Goal: Complete application form

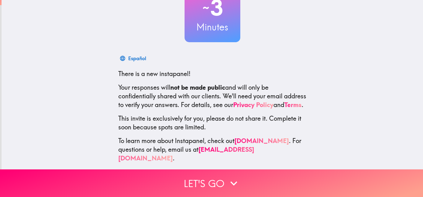
scroll to position [56, 0]
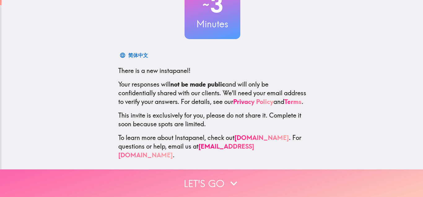
click at [267, 185] on button "Let's go" at bounding box center [211, 183] width 423 height 28
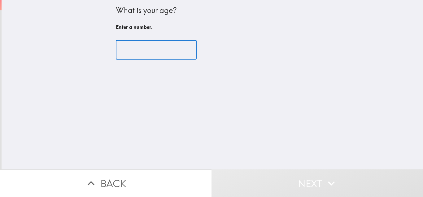
click at [161, 51] on input "number" at bounding box center [156, 49] width 81 height 19
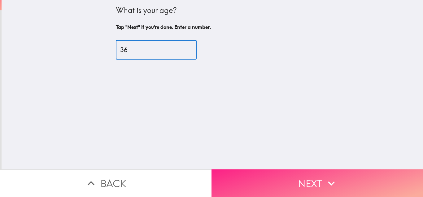
type input "36"
click at [300, 183] on button "Next" at bounding box center [318, 183] width 212 height 28
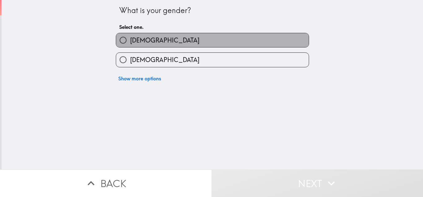
click at [204, 40] on label "[DEMOGRAPHIC_DATA]" at bounding box center [212, 40] width 193 height 14
click at [130, 40] on input "[DEMOGRAPHIC_DATA]" at bounding box center [123, 40] width 14 height 14
radio input "true"
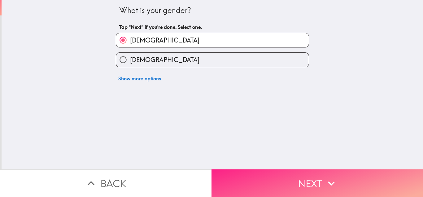
click at [299, 181] on button "Next" at bounding box center [318, 183] width 212 height 28
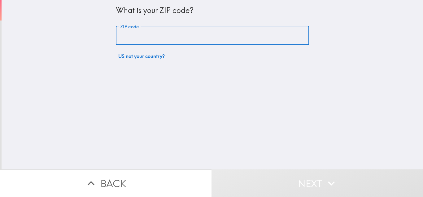
click at [153, 36] on input "ZIP code" at bounding box center [212, 35] width 193 height 19
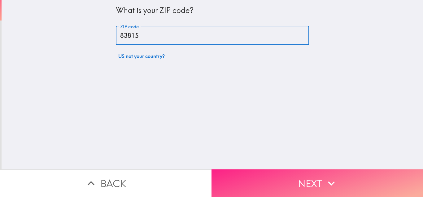
type input "83815"
click at [311, 178] on button "Next" at bounding box center [318, 183] width 212 height 28
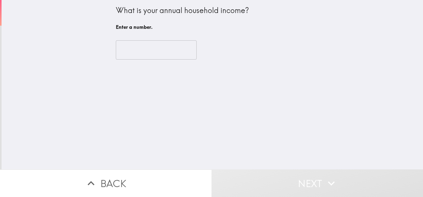
click at [175, 52] on input "number" at bounding box center [156, 49] width 81 height 19
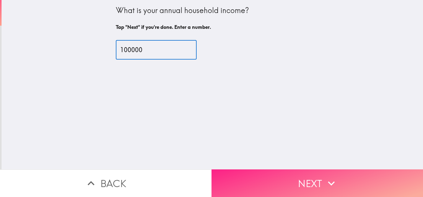
type input "100000"
click at [298, 179] on button "Next" at bounding box center [318, 183] width 212 height 28
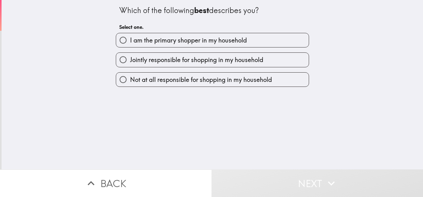
click at [203, 40] on span "I am the primary shopper in my household" at bounding box center [188, 40] width 117 height 9
click at [130, 40] on input "I am the primary shopper in my household" at bounding box center [123, 40] width 14 height 14
radio input "true"
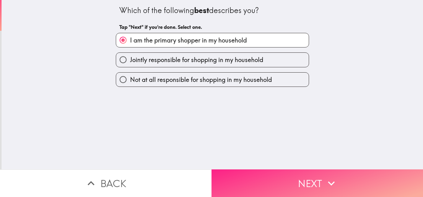
click at [285, 175] on button "Next" at bounding box center [318, 183] width 212 height 28
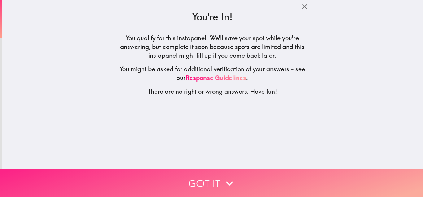
click at [245, 179] on button "Got it" at bounding box center [211, 183] width 423 height 28
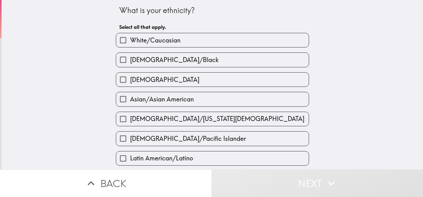
click at [191, 38] on label "White/Caucasian" at bounding box center [212, 40] width 193 height 14
click at [130, 38] on input "White/Caucasian" at bounding box center [123, 40] width 14 height 14
checkbox input "true"
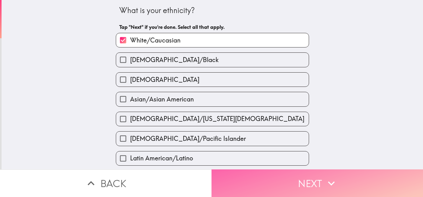
click at [285, 192] on button "Next" at bounding box center [318, 183] width 212 height 28
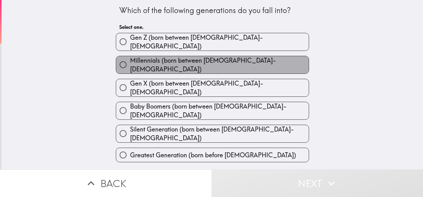
click at [226, 64] on label "Millennials (born between [DEMOGRAPHIC_DATA]-[DEMOGRAPHIC_DATA])" at bounding box center [212, 64] width 193 height 17
click at [130, 64] on input "Millennials (born between [DEMOGRAPHIC_DATA]-[DEMOGRAPHIC_DATA])" at bounding box center [123, 65] width 14 height 14
radio input "true"
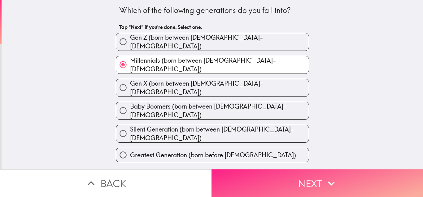
click at [289, 176] on button "Next" at bounding box center [318, 183] width 212 height 28
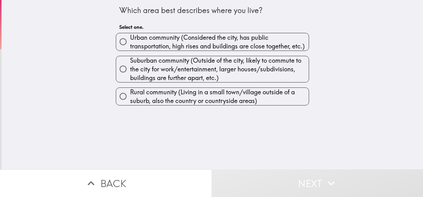
click at [185, 45] on span "Urban community (Considered the city, has public transportation, high rises and…" at bounding box center [219, 41] width 179 height 17
click at [130, 45] on input "Urban community (Considered the city, has public transportation, high rises and…" at bounding box center [123, 42] width 14 height 14
radio input "true"
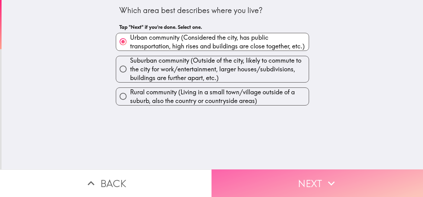
click at [296, 181] on button "Next" at bounding box center [318, 183] width 212 height 28
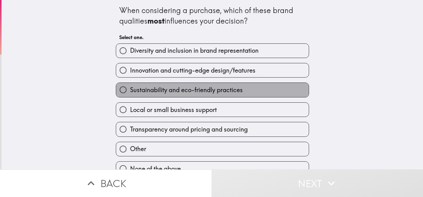
click at [213, 93] on span "Sustainability and eco-friendly practices" at bounding box center [186, 90] width 113 height 9
click at [130, 93] on input "Sustainability and eco-friendly practices" at bounding box center [123, 90] width 14 height 14
radio input "true"
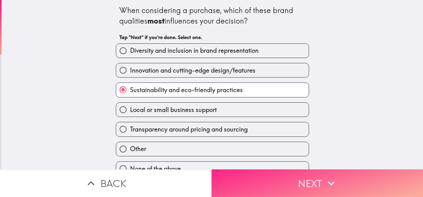
click at [306, 179] on button "Next" at bounding box center [318, 183] width 212 height 28
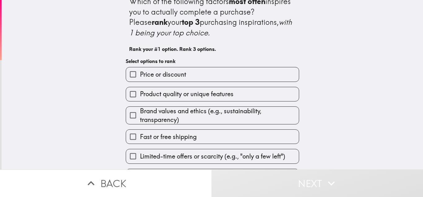
scroll to position [15, 0]
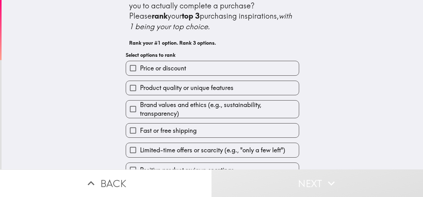
click at [285, 85] on label "Product quality or unique features" at bounding box center [212, 88] width 173 height 14
click at [140, 85] on input "Product quality or unique features" at bounding box center [133, 88] width 14 height 14
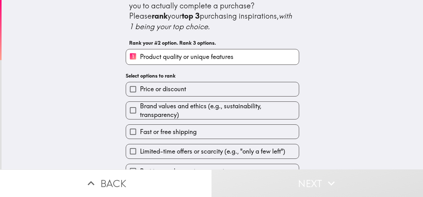
click at [290, 112] on span "Brand values and ethics (e.g., sustainability, transparency)" at bounding box center [219, 110] width 159 height 17
click at [140, 112] on input "Brand values and ethics (e.g., sustainability, transparency)" at bounding box center [133, 110] width 14 height 14
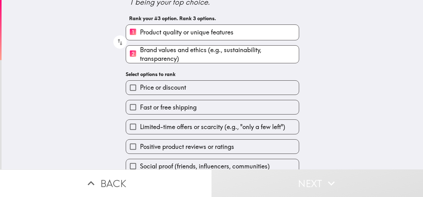
scroll to position [44, 0]
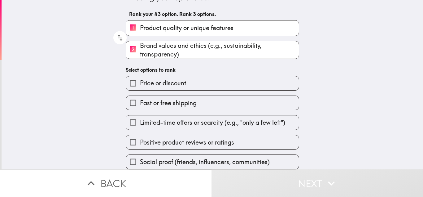
click at [263, 143] on label "Positive product reviews or ratings" at bounding box center [212, 142] width 173 height 14
click at [140, 143] on input "Positive product reviews or ratings" at bounding box center [133, 142] width 14 height 14
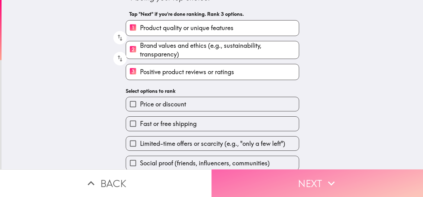
click at [299, 182] on button "Next" at bounding box center [318, 183] width 212 height 28
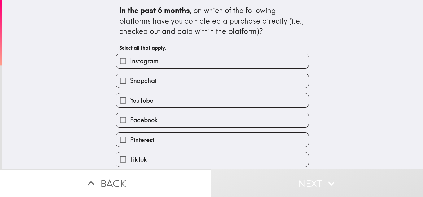
click at [163, 63] on label "Instagram" at bounding box center [212, 61] width 193 height 14
click at [130, 63] on input "Instagram" at bounding box center [123, 61] width 14 height 14
checkbox input "true"
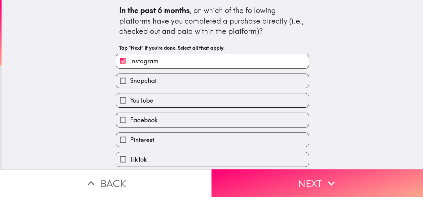
click at [155, 76] on label "Snapchat" at bounding box center [212, 81] width 193 height 14
click at [130, 76] on input "Snapchat" at bounding box center [123, 81] width 14 height 14
checkbox input "true"
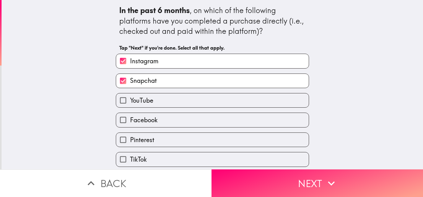
click at [143, 102] on span "YouTube" at bounding box center [141, 100] width 23 height 9
click at [130, 102] on input "YouTube" at bounding box center [123, 100] width 14 height 14
checkbox input "true"
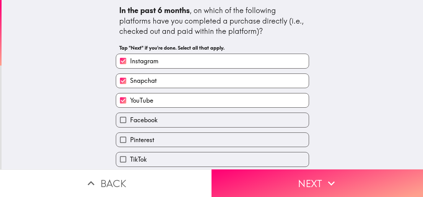
click at [147, 122] on span "Facebook" at bounding box center [144, 120] width 28 height 9
click at [130, 122] on input "Facebook" at bounding box center [123, 120] width 14 height 14
checkbox input "true"
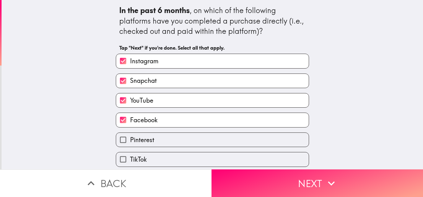
click at [147, 137] on span "Pinterest" at bounding box center [142, 139] width 24 height 9
click at [130, 137] on input "Pinterest" at bounding box center [123, 140] width 14 height 14
checkbox input "true"
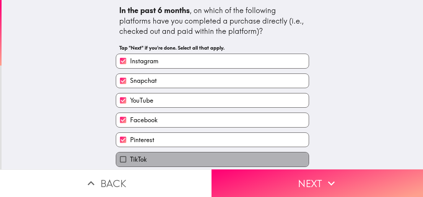
click at [154, 157] on label "TikTok" at bounding box center [212, 159] width 193 height 14
click at [130, 157] on input "TikTok" at bounding box center [123, 159] width 14 height 14
checkbox input "true"
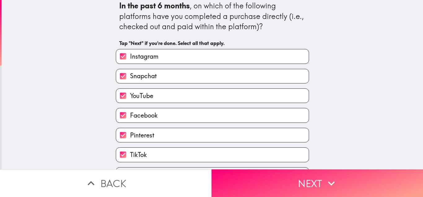
scroll to position [17, 0]
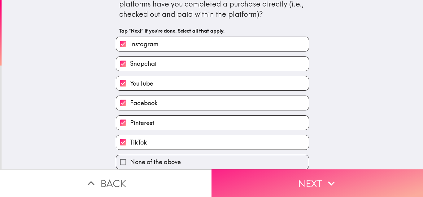
click at [276, 184] on button "Next" at bounding box center [318, 183] width 212 height 28
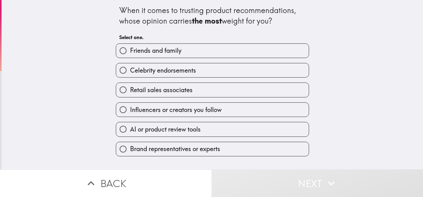
click at [213, 114] on label "Influencers or creators you follow" at bounding box center [212, 110] width 193 height 14
click at [130, 114] on input "Influencers or creators you follow" at bounding box center [123, 110] width 14 height 14
radio input "true"
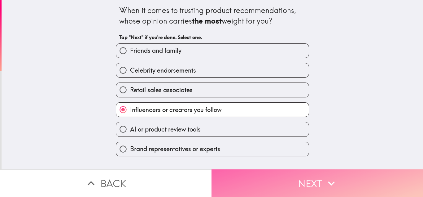
click at [282, 180] on button "Next" at bounding box center [318, 183] width 212 height 28
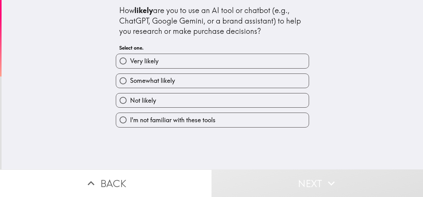
click at [192, 62] on label "Very likely" at bounding box center [212, 61] width 193 height 14
click at [130, 62] on input "Very likely" at bounding box center [123, 61] width 14 height 14
radio input "true"
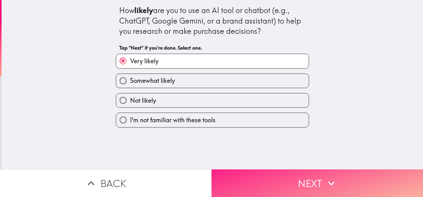
click at [277, 184] on button "Next" at bounding box center [318, 183] width 212 height 28
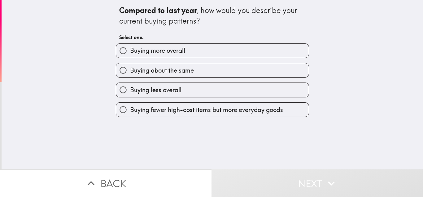
click at [196, 51] on label "Buying more overall" at bounding box center [212, 51] width 193 height 14
click at [130, 51] on input "Buying more overall" at bounding box center [123, 51] width 14 height 14
radio input "true"
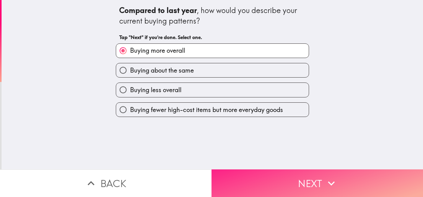
click at [286, 182] on button "Next" at bounding box center [318, 183] width 212 height 28
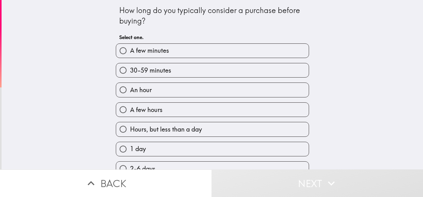
click at [169, 146] on label "1 day" at bounding box center [212, 149] width 193 height 14
click at [130, 146] on input "1 day" at bounding box center [123, 149] width 14 height 14
radio input "true"
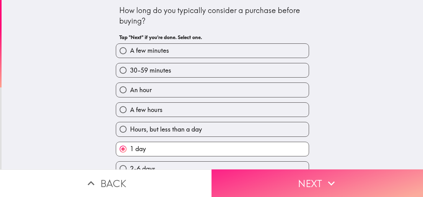
click at [316, 186] on button "Next" at bounding box center [318, 183] width 212 height 28
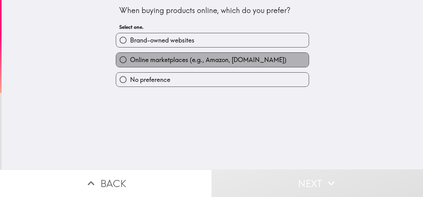
click at [204, 63] on span "Online marketplaces (e.g., Amazon, [DOMAIN_NAME])" at bounding box center [208, 59] width 156 height 9
click at [130, 63] on input "Online marketplaces (e.g., Amazon, [DOMAIN_NAME])" at bounding box center [123, 60] width 14 height 14
radio input "true"
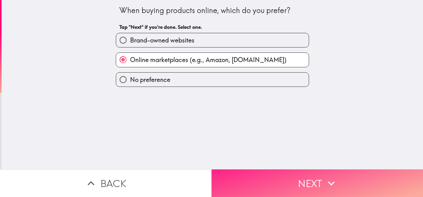
click at [292, 175] on button "Next" at bounding box center [318, 183] width 212 height 28
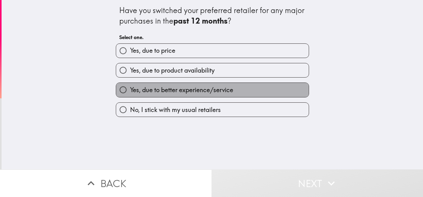
click at [235, 95] on label "Yes, due to better experience/service" at bounding box center [212, 90] width 193 height 14
click at [130, 95] on input "Yes, due to better experience/service" at bounding box center [123, 90] width 14 height 14
radio input "true"
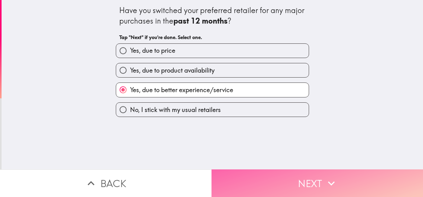
click at [294, 186] on button "Next" at bounding box center [318, 183] width 212 height 28
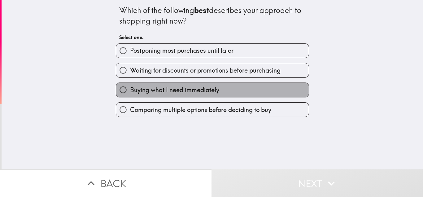
click at [219, 88] on span "Buying what I need immediately" at bounding box center [174, 90] width 89 height 9
click at [130, 88] on input "Buying what I need immediately" at bounding box center [123, 90] width 14 height 14
radio input "true"
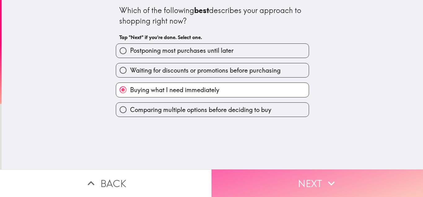
click at [297, 186] on button "Next" at bounding box center [318, 183] width 212 height 28
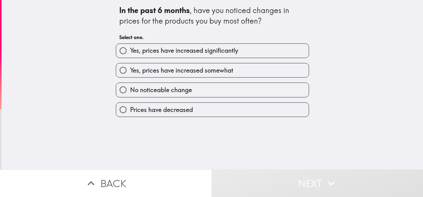
click at [211, 73] on span "Yes, prices have increased somewhat" at bounding box center [181, 70] width 103 height 9
click at [130, 73] on input "Yes, prices have increased somewhat" at bounding box center [123, 70] width 14 height 14
radio input "true"
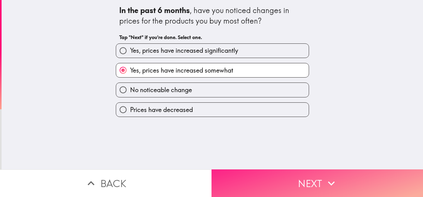
click at [297, 185] on button "Next" at bounding box center [318, 183] width 212 height 28
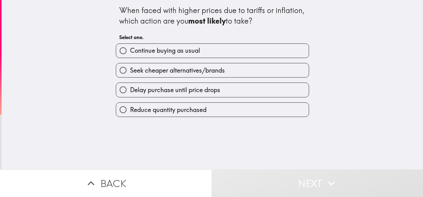
click at [215, 52] on label "Continue buying as usual" at bounding box center [212, 51] width 193 height 14
click at [130, 52] on input "Continue buying as usual" at bounding box center [123, 51] width 14 height 14
radio input "true"
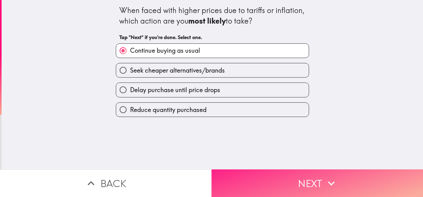
click at [289, 180] on button "Next" at bounding box center [318, 183] width 212 height 28
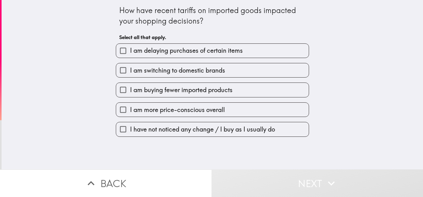
click at [250, 70] on label "I am switching to domestic brands" at bounding box center [212, 70] width 193 height 14
click at [130, 70] on input "I am switching to domestic brands" at bounding box center [123, 70] width 14 height 14
checkbox input "true"
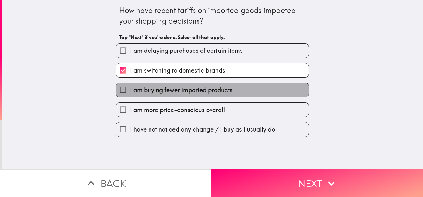
click at [248, 94] on label "I am buying fewer imported products" at bounding box center [212, 90] width 193 height 14
click at [130, 94] on input "I am buying fewer imported products" at bounding box center [123, 90] width 14 height 14
checkbox input "true"
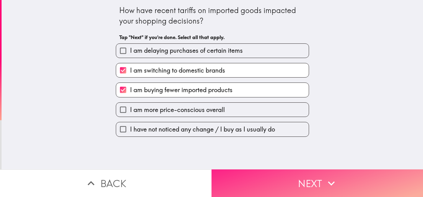
click at [307, 183] on button "Next" at bounding box center [318, 183] width 212 height 28
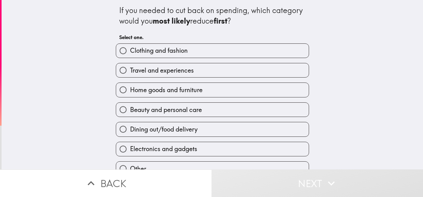
click at [190, 112] on span "Beauty and personal care" at bounding box center [166, 109] width 72 height 9
click at [130, 112] on input "Beauty and personal care" at bounding box center [123, 110] width 14 height 14
radio input "true"
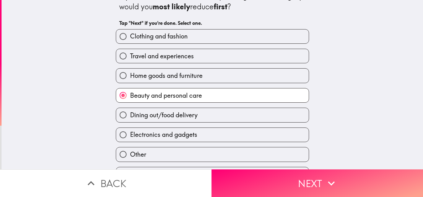
scroll to position [26, 0]
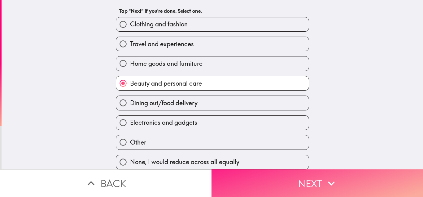
click at [305, 177] on button "Next" at bounding box center [318, 183] width 212 height 28
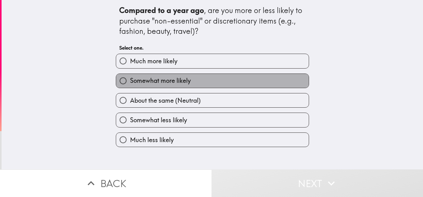
click at [208, 80] on label "Somewhat more likely" at bounding box center [212, 81] width 193 height 14
click at [130, 80] on input "Somewhat more likely" at bounding box center [123, 81] width 14 height 14
radio input "true"
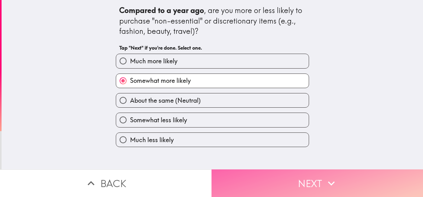
click at [292, 184] on button "Next" at bounding box center [318, 183] width 212 height 28
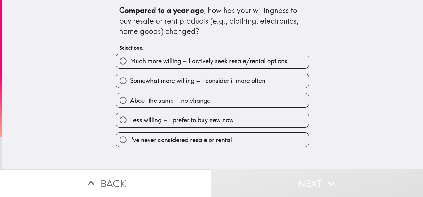
click at [226, 65] on label "Much more willing – I actively seek resale/rental options" at bounding box center [212, 61] width 193 height 14
click at [130, 65] on input "Much more willing – I actively seek resale/rental options" at bounding box center [123, 61] width 14 height 14
radio input "true"
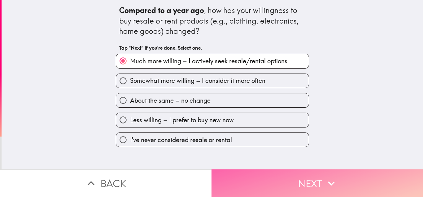
click at [276, 182] on button "Next" at bounding box center [318, 183] width 212 height 28
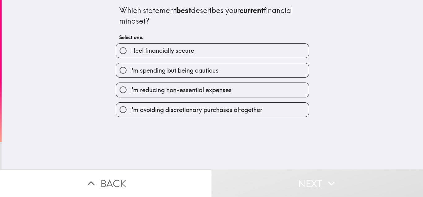
click at [224, 55] on label "I feel financially secure" at bounding box center [212, 51] width 193 height 14
click at [130, 55] on input "I feel financially secure" at bounding box center [123, 51] width 14 height 14
radio input "true"
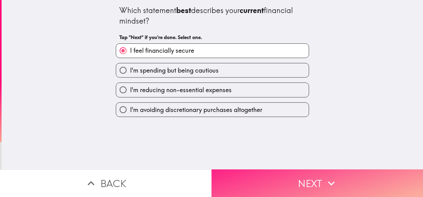
click at [276, 183] on button "Next" at bounding box center [318, 183] width 212 height 28
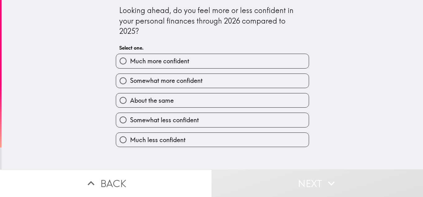
click at [225, 64] on label "Much more confident" at bounding box center [212, 61] width 193 height 14
click at [130, 64] on input "Much more confident" at bounding box center [123, 61] width 14 height 14
radio input "true"
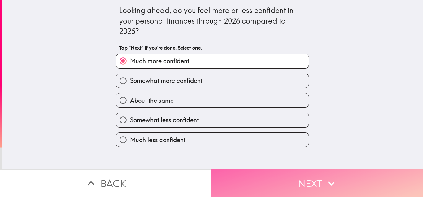
click at [286, 182] on button "Next" at bounding box center [318, 183] width 212 height 28
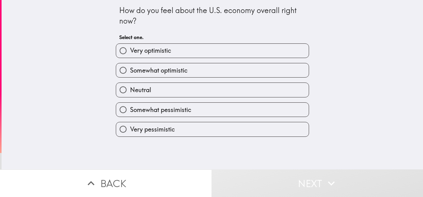
click at [213, 51] on label "Very optimistic" at bounding box center [212, 51] width 193 height 14
click at [130, 51] on input "Very optimistic" at bounding box center [123, 51] width 14 height 14
radio input "true"
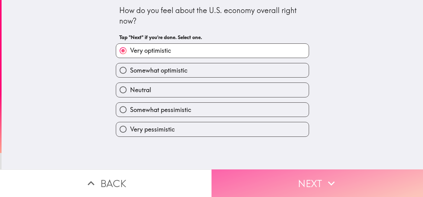
click at [295, 176] on button "Next" at bounding box center [318, 183] width 212 height 28
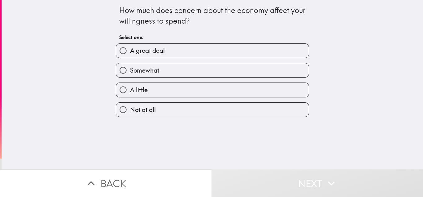
click at [188, 50] on label "A great deal" at bounding box center [212, 51] width 193 height 14
click at [130, 50] on input "A great deal" at bounding box center [123, 51] width 14 height 14
radio input "true"
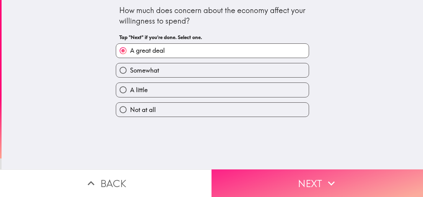
click at [276, 178] on button "Next" at bounding box center [318, 183] width 212 height 28
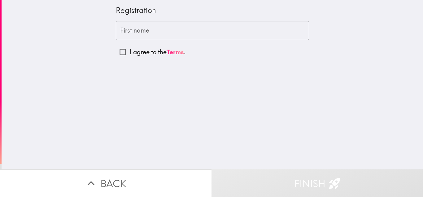
click at [170, 32] on input "First name" at bounding box center [212, 30] width 193 height 19
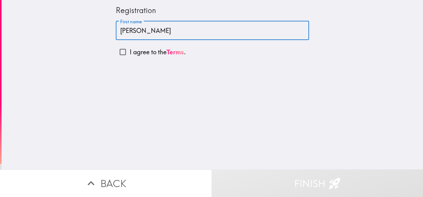
type input "[PERSON_NAME]"
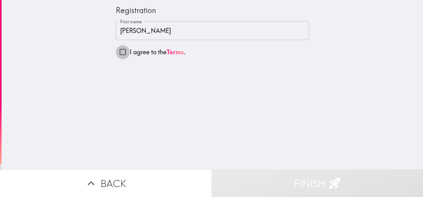
click at [121, 51] on input "I agree to the Terms ." at bounding box center [123, 52] width 14 height 14
checkbox input "true"
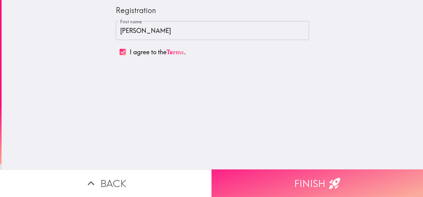
click at [250, 173] on button "Finish" at bounding box center [318, 183] width 212 height 28
